Goal: Information Seeking & Learning: Understand process/instructions

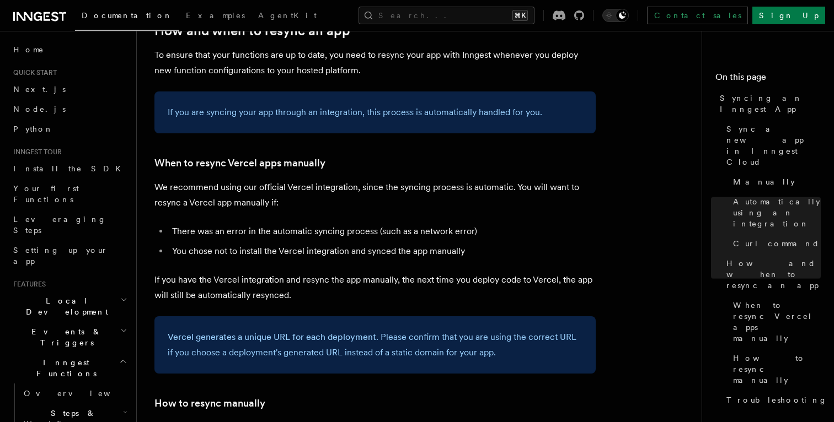
scroll to position [1959, 0]
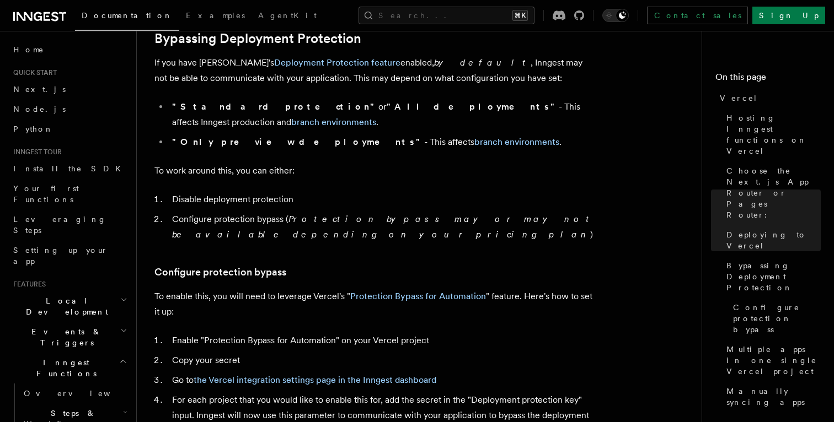
scroll to position [839, 0]
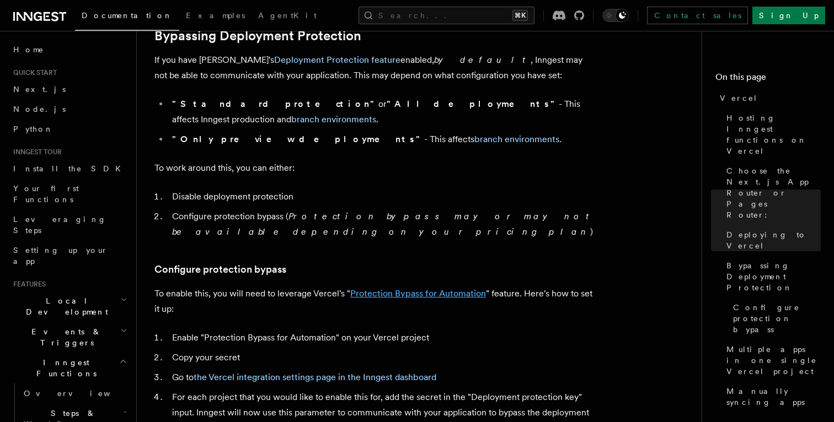
click at [388, 288] on link "Protection Bypass for Automation" at bounding box center [418, 293] width 136 height 10
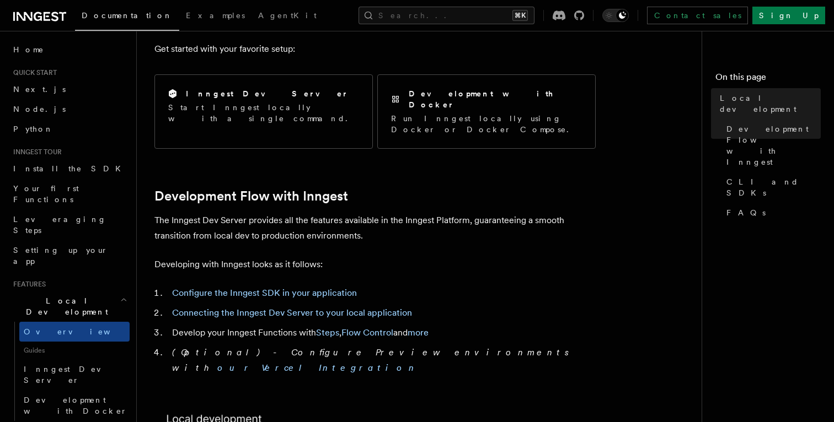
scroll to position [432, 0]
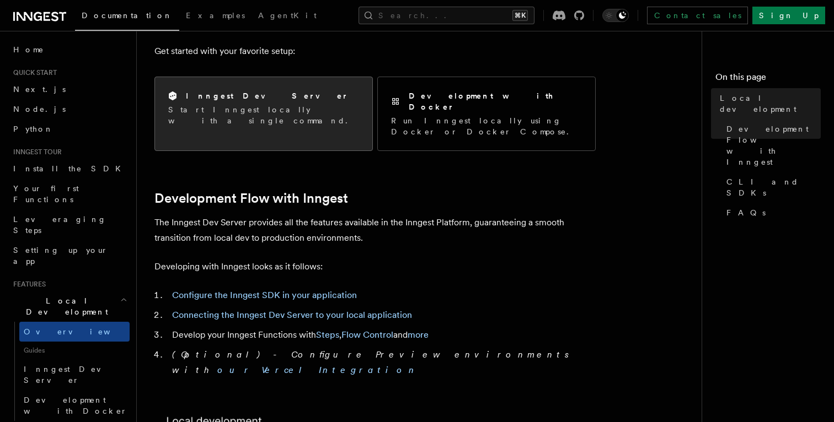
click at [251, 96] on h2 "Inngest Dev Server" at bounding box center [267, 95] width 163 height 11
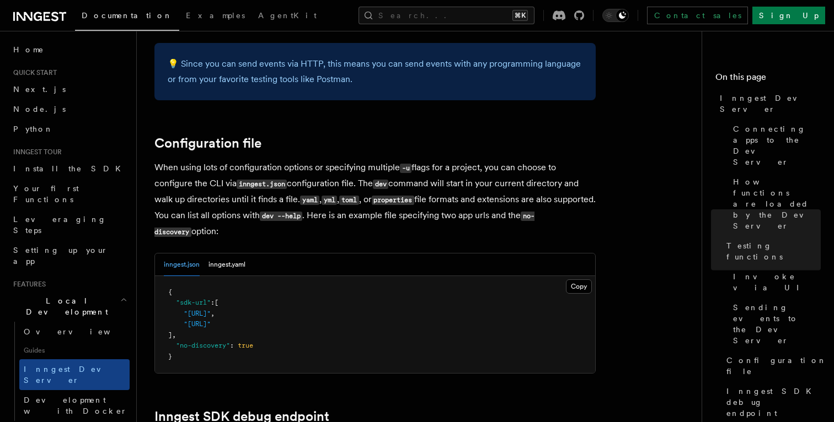
scroll to position [2830, 0]
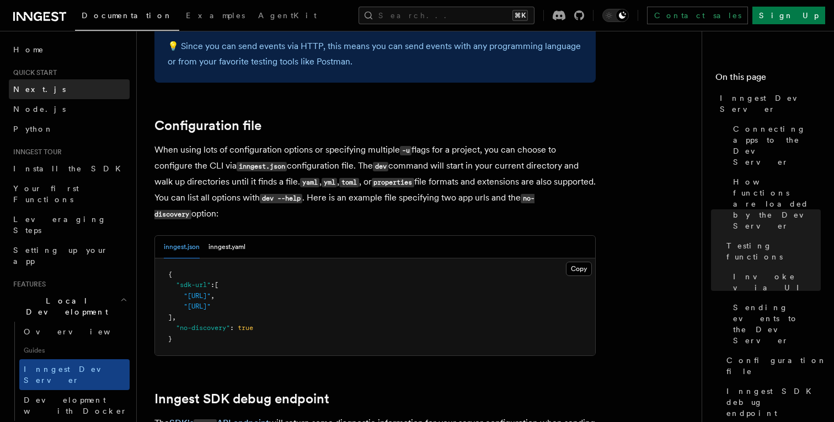
click at [40, 86] on link "Next.js" at bounding box center [69, 89] width 121 height 20
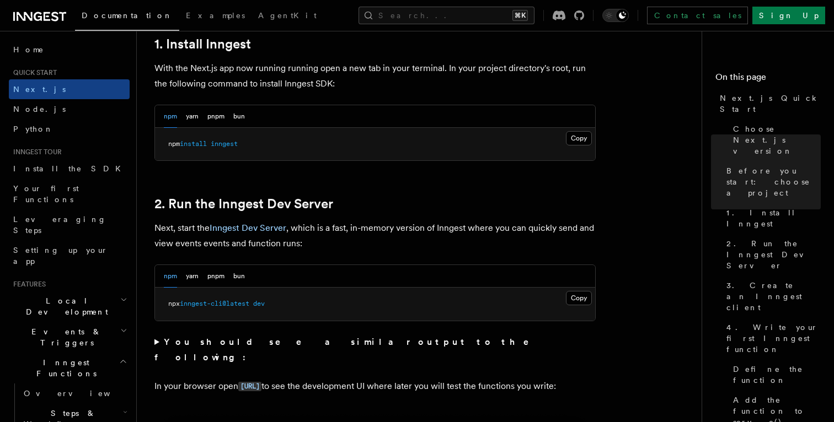
scroll to position [637, 0]
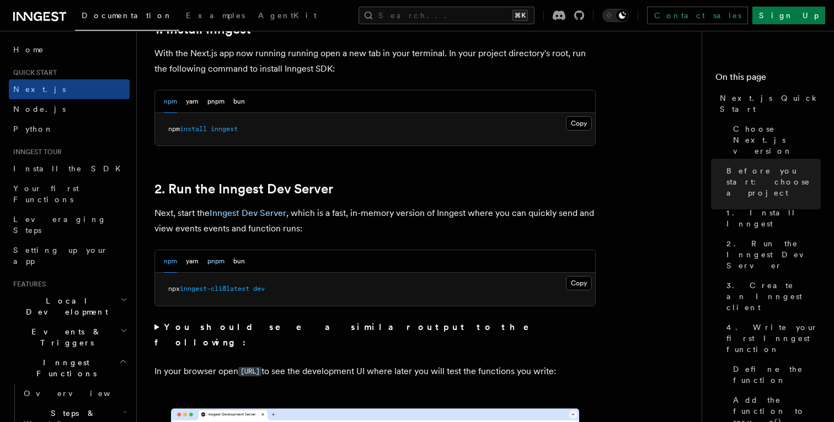
click at [217, 261] on button "pnpm" at bounding box center [215, 261] width 17 height 23
click at [233, 288] on span "inngest-cli@latest" at bounding box center [233, 289] width 69 height 8
copy div "pnpm dlx inngest-cli@latest dev"
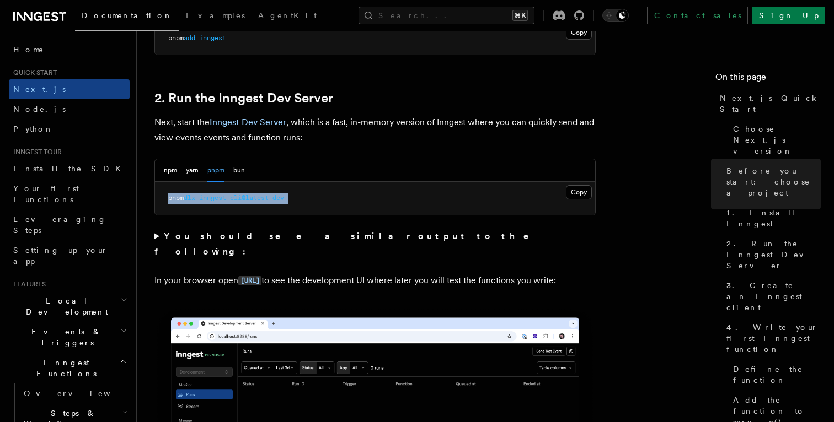
scroll to position [726, 0]
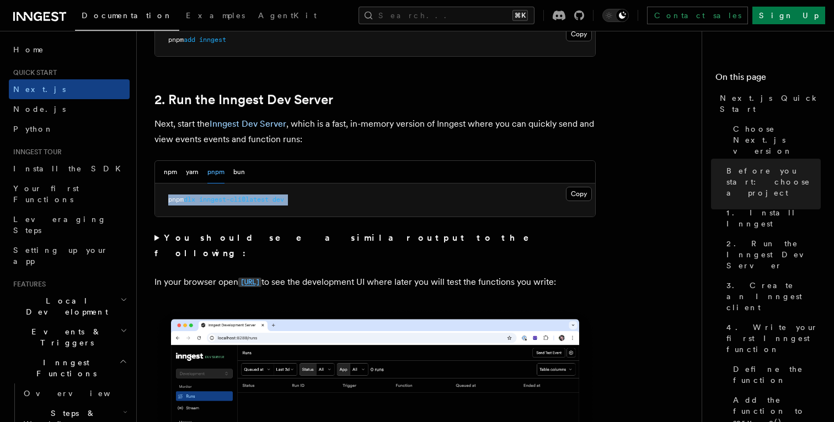
copy code "[URL]"
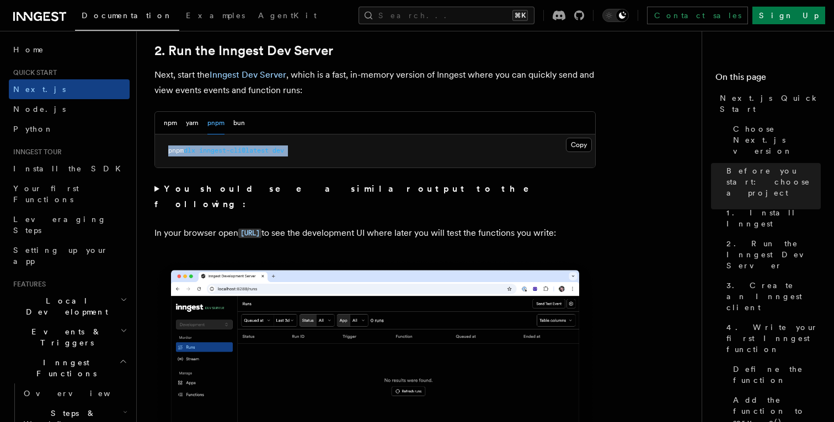
scroll to position [786, 0]
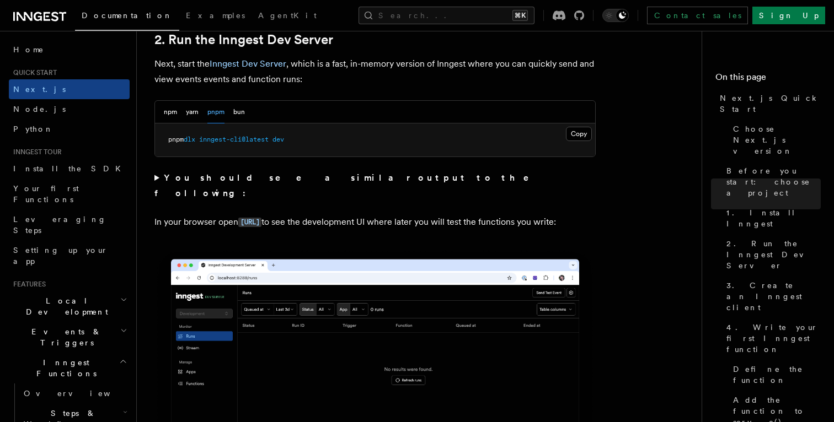
click at [229, 183] on summary "You should see a similar output to the following:" at bounding box center [374, 185] width 441 height 31
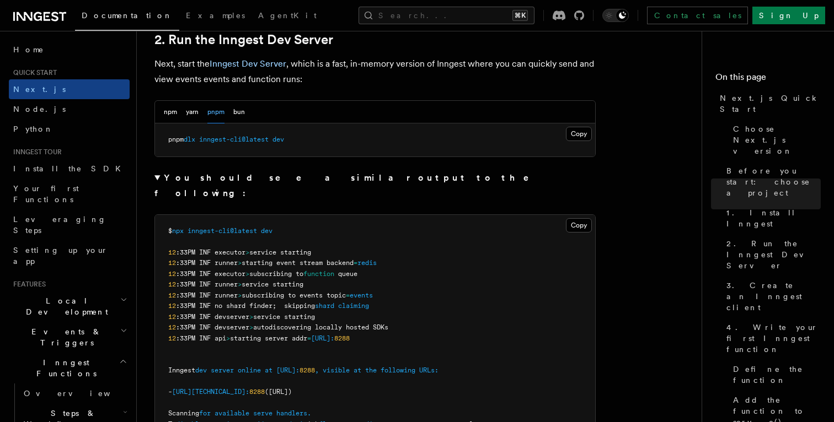
click at [267, 141] on span "inngest-cli@latest" at bounding box center [233, 140] width 69 height 8
copy div "pnpm dlx inngest-cli@latest dev"
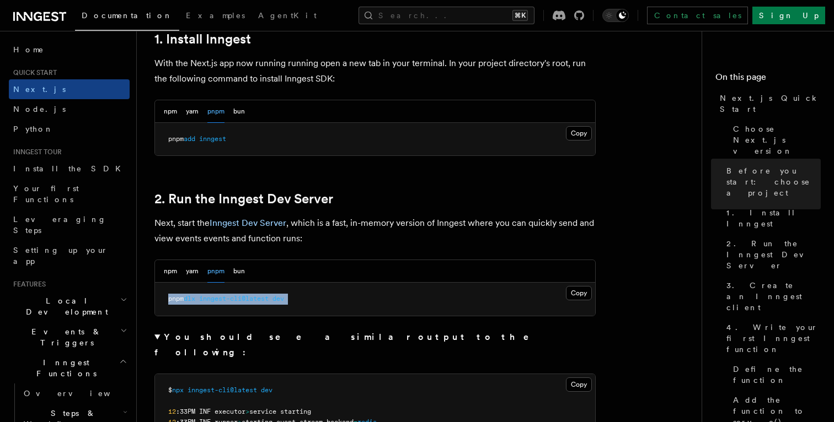
scroll to position [626, 0]
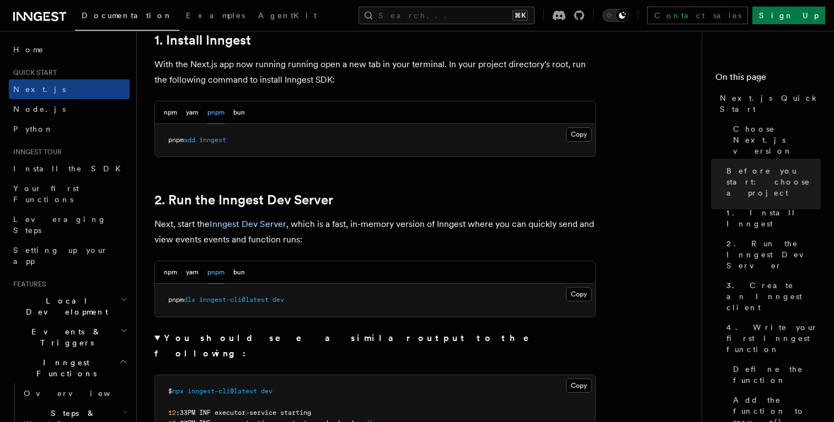
click at [354, 201] on h2 "2. Run the Inngest Dev Server" at bounding box center [374, 199] width 441 height 15
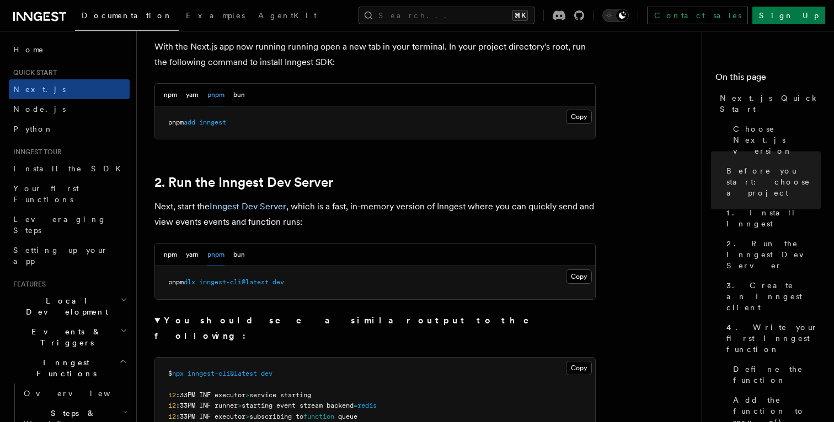
scroll to position [648, 0]
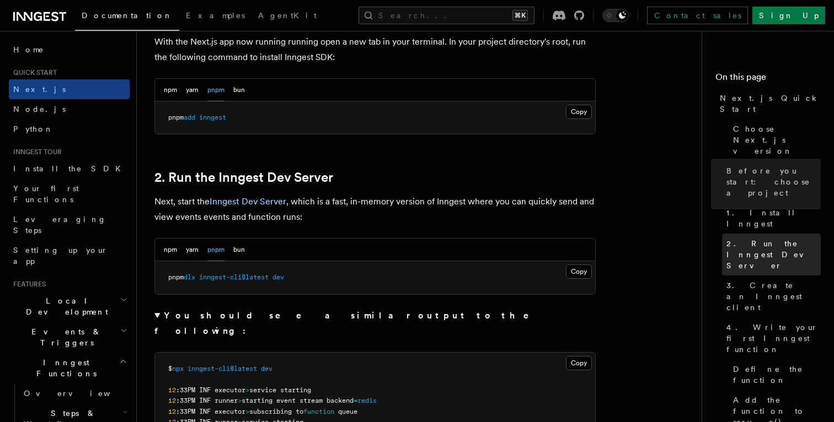
click at [765, 238] on span "2. Run the Inngest Dev Server" at bounding box center [773, 254] width 94 height 33
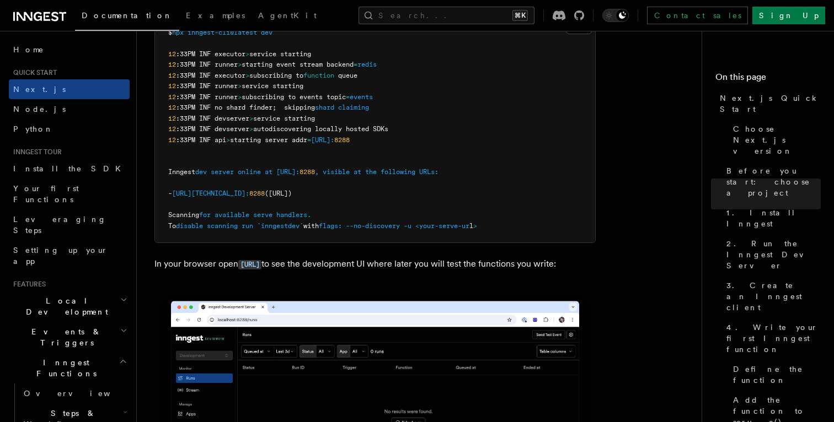
scroll to position [988, 0]
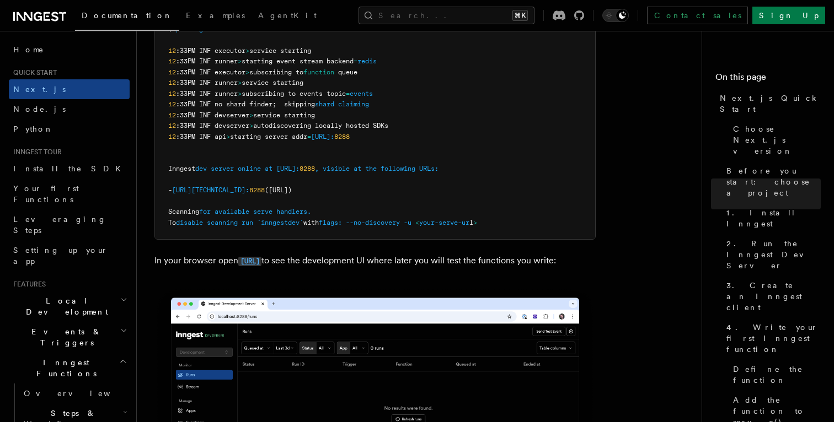
click at [261, 257] on code "[URL]" at bounding box center [249, 261] width 23 height 9
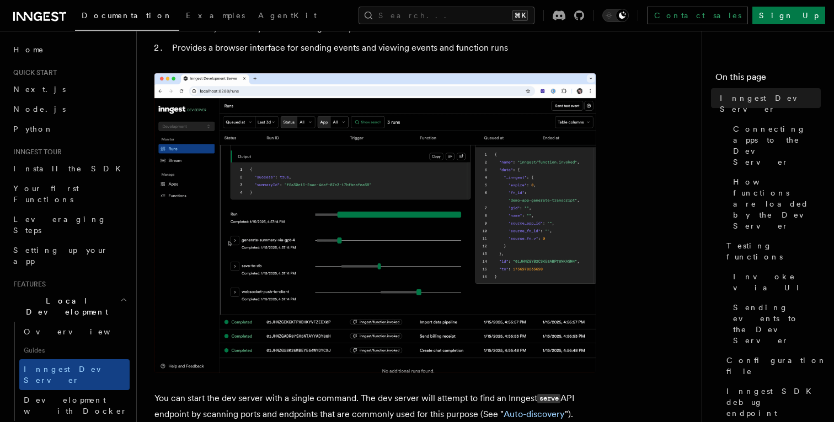
scroll to position [109, 0]
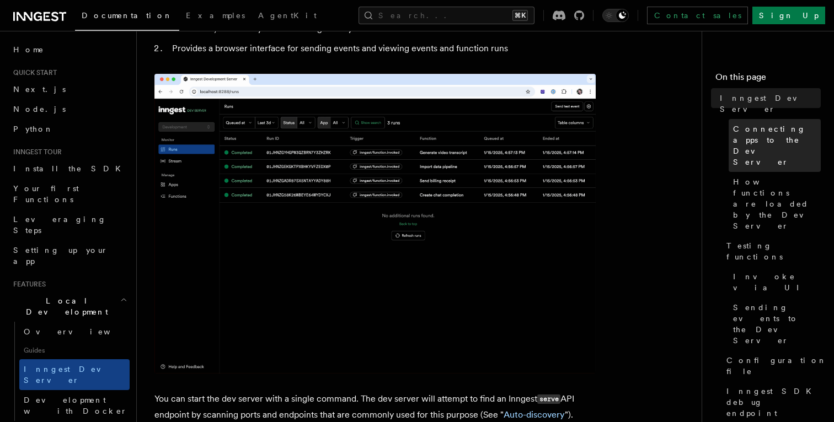
click at [761, 123] on span "Connecting apps to the Dev Server" at bounding box center [777, 145] width 88 height 44
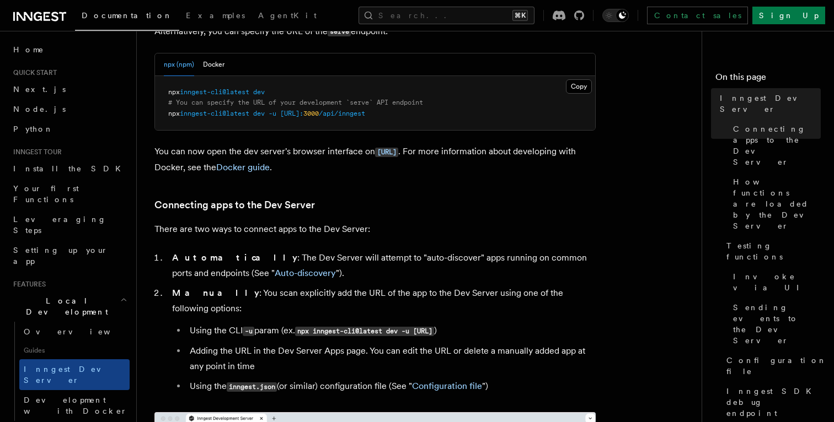
scroll to position [495, 0]
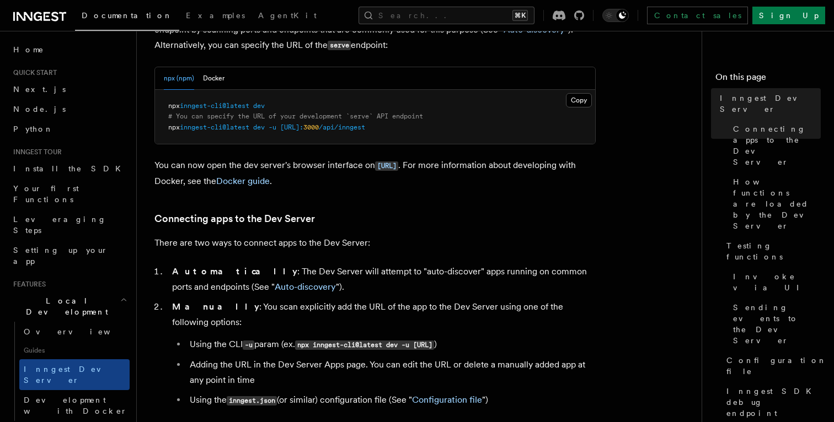
click at [243, 108] on span "inngest-cli@latest" at bounding box center [214, 106] width 69 height 8
click at [227, 130] on span "inngest-cli@latest" at bounding box center [214, 127] width 69 height 8
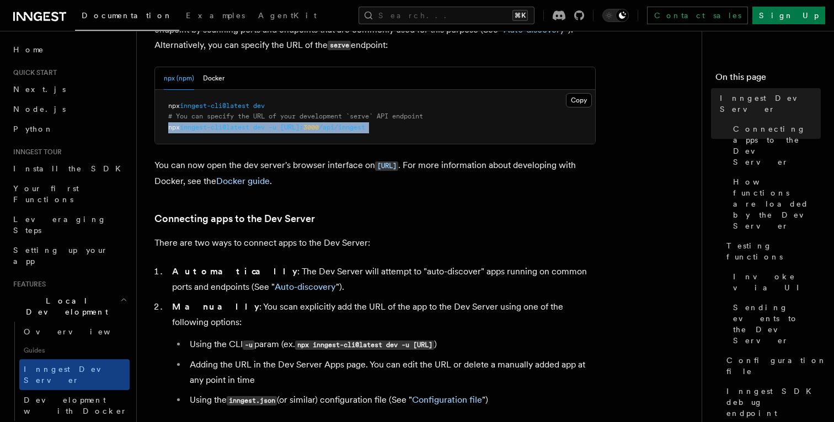
copy article "npx inngest-cli@latest dev -u [URL]: 3000 /api/inngest"
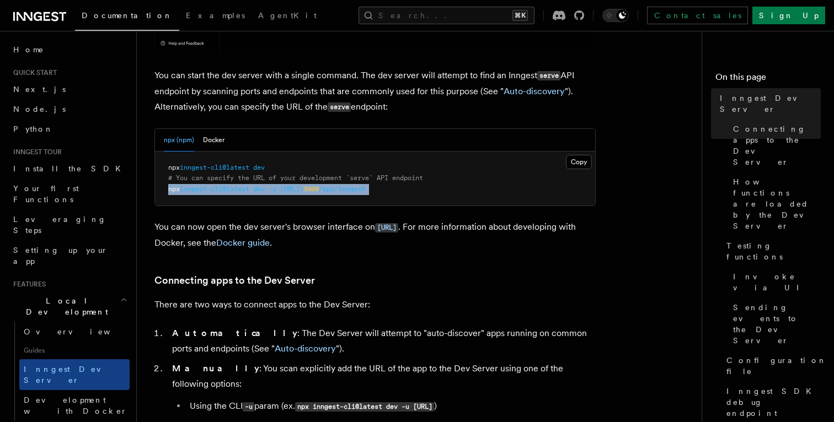
scroll to position [428, 0]
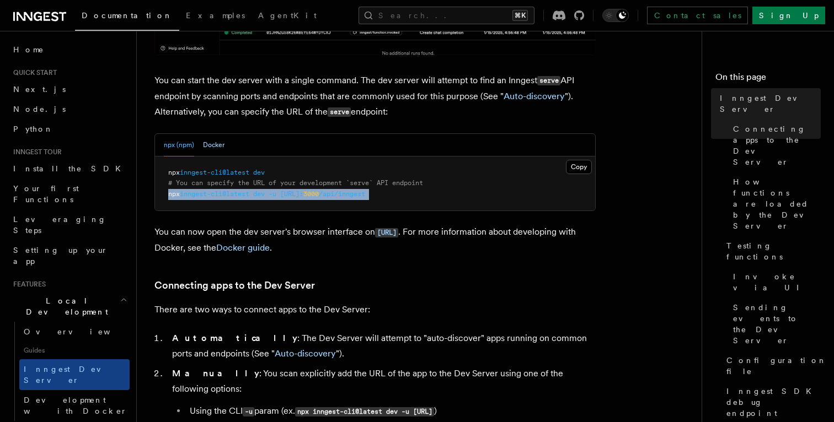
click at [213, 146] on button "Docker" at bounding box center [214, 145] width 22 height 23
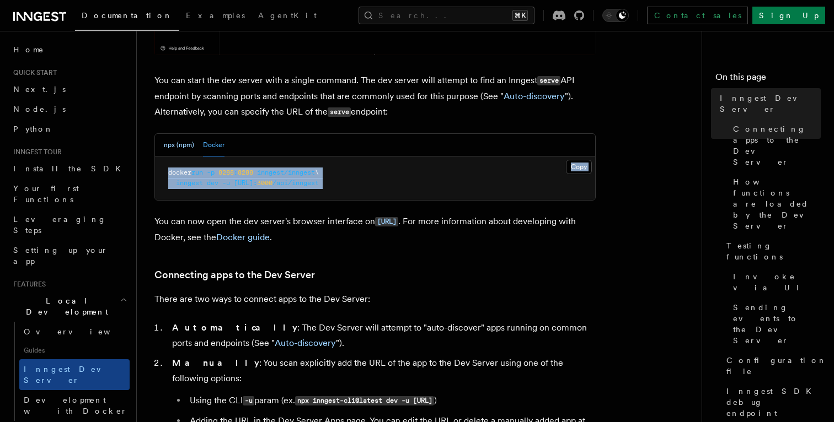
click at [189, 147] on button "npx (npm)" at bounding box center [179, 145] width 30 height 23
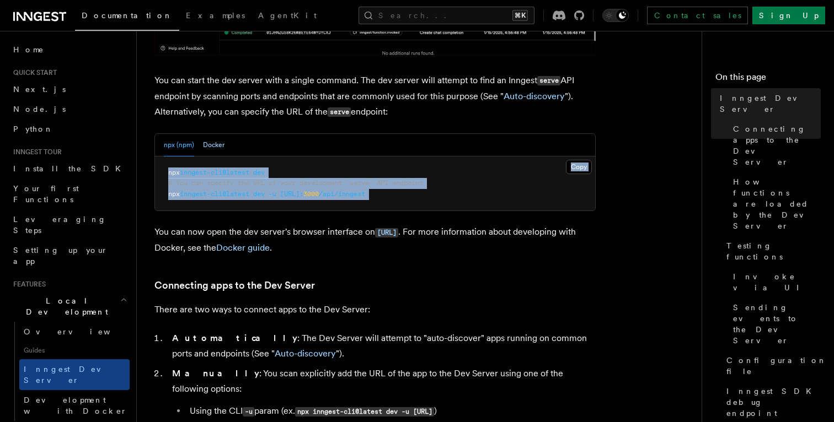
click at [223, 147] on button "Docker" at bounding box center [214, 145] width 22 height 23
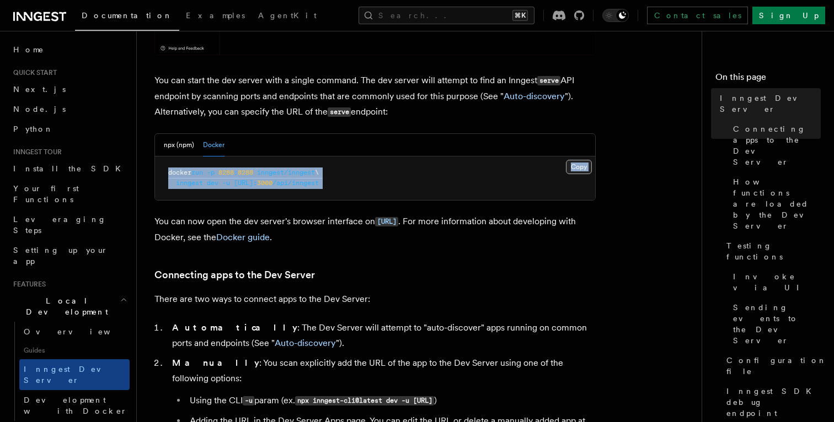
click at [584, 171] on button "Copy Copied" at bounding box center [579, 167] width 26 height 14
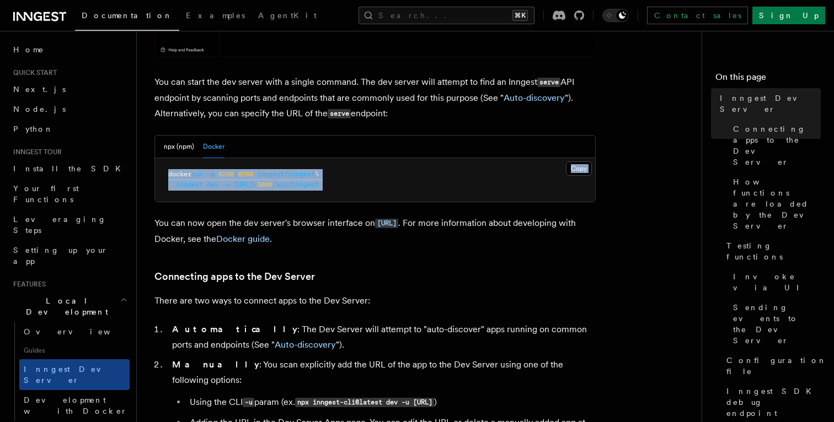
scroll to position [428, 0]
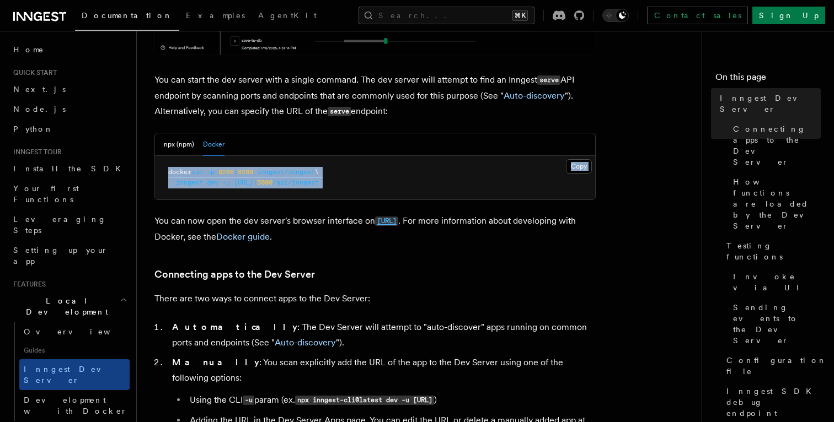
click at [398, 225] on code "[URL]" at bounding box center [386, 221] width 23 height 9
